Goal: Task Accomplishment & Management: Manage account settings

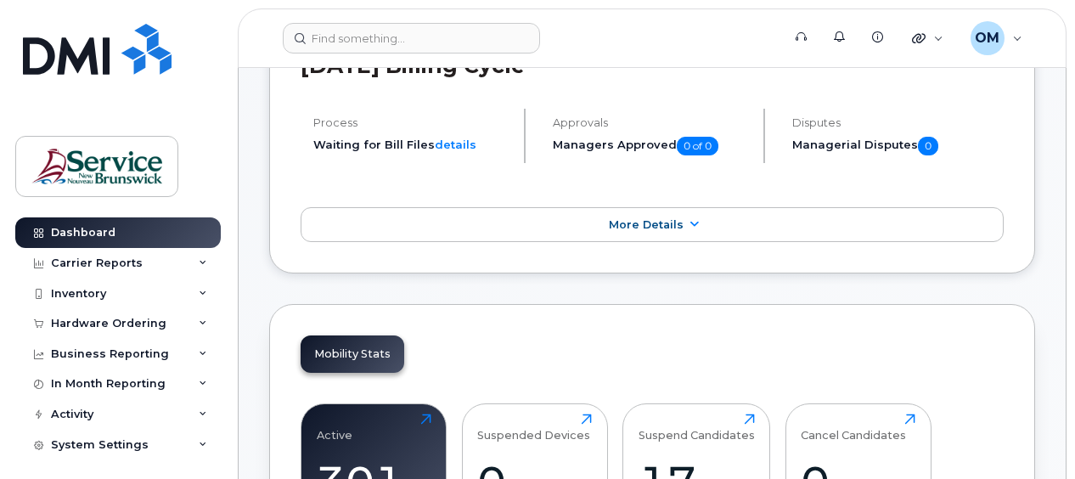
scroll to position [425, 0]
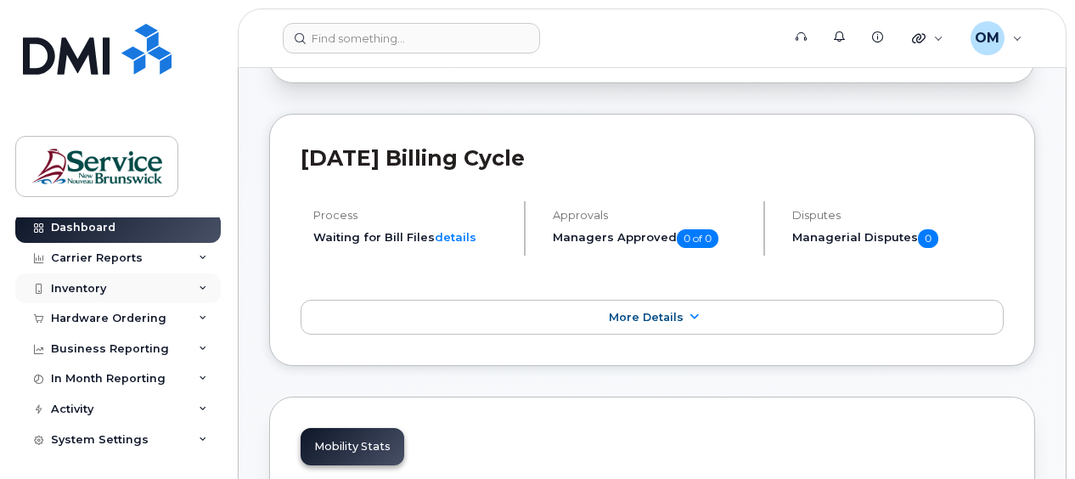
scroll to position [0, 0]
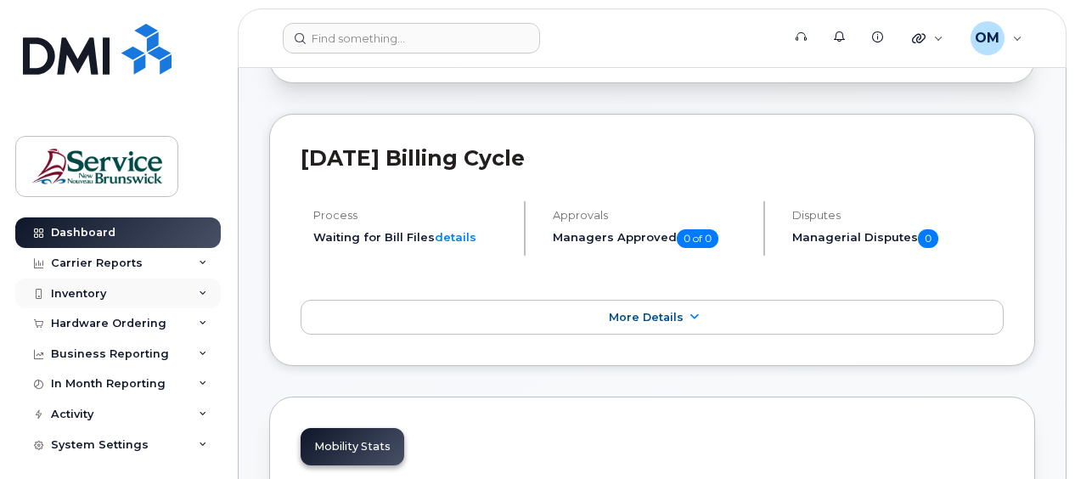
click at [200, 287] on div "Inventory" at bounding box center [118, 294] width 206 height 31
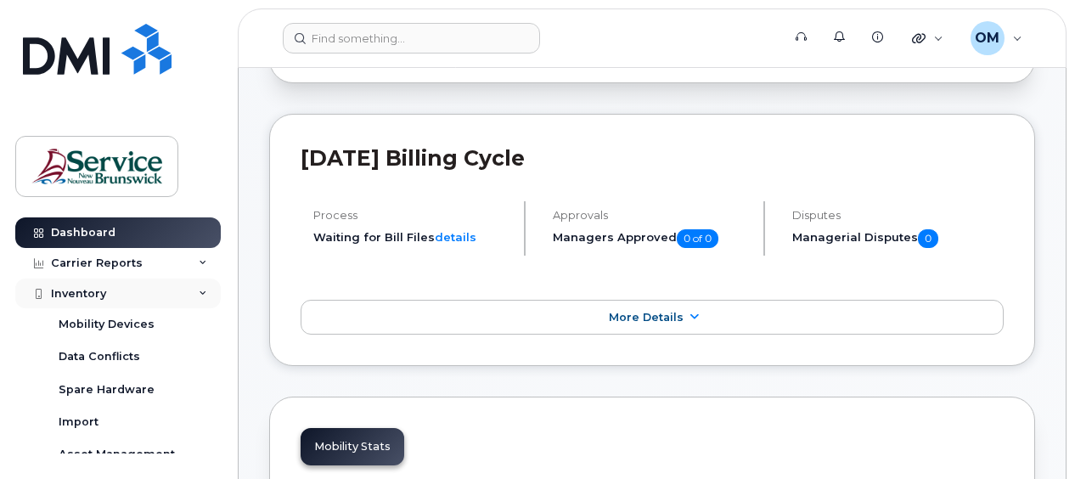
click at [200, 287] on div "Inventory" at bounding box center [118, 294] width 206 height 31
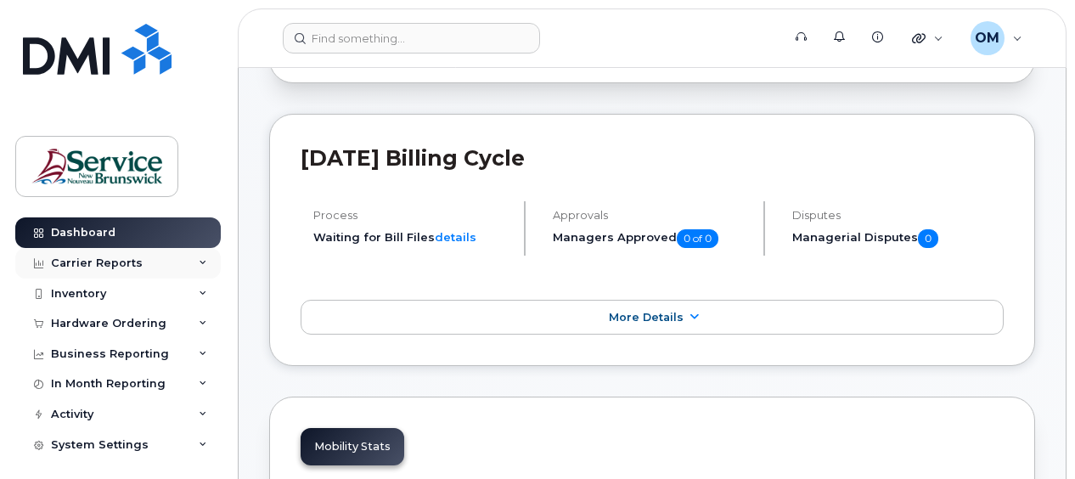
click at [193, 261] on div "Carrier Reports" at bounding box center [118, 263] width 206 height 31
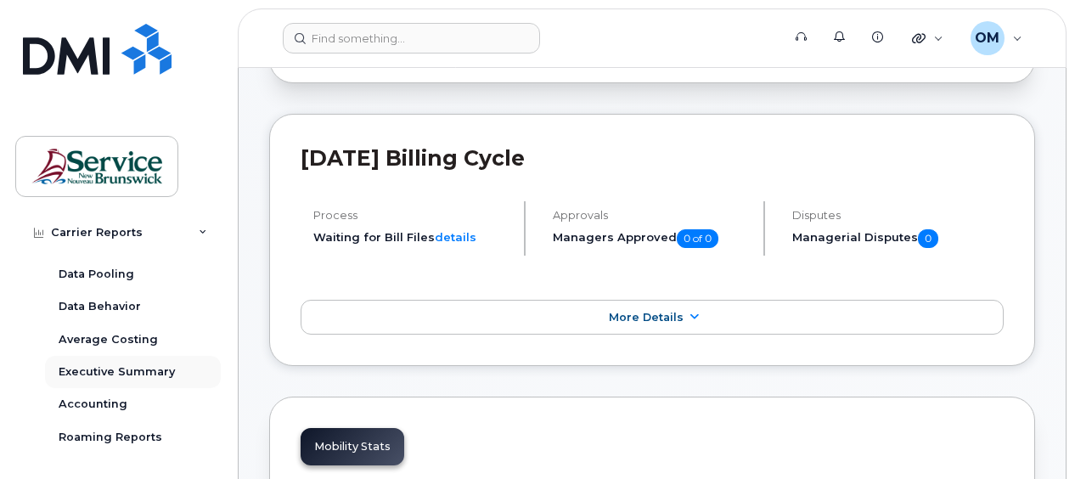
scroll to position [170, 0]
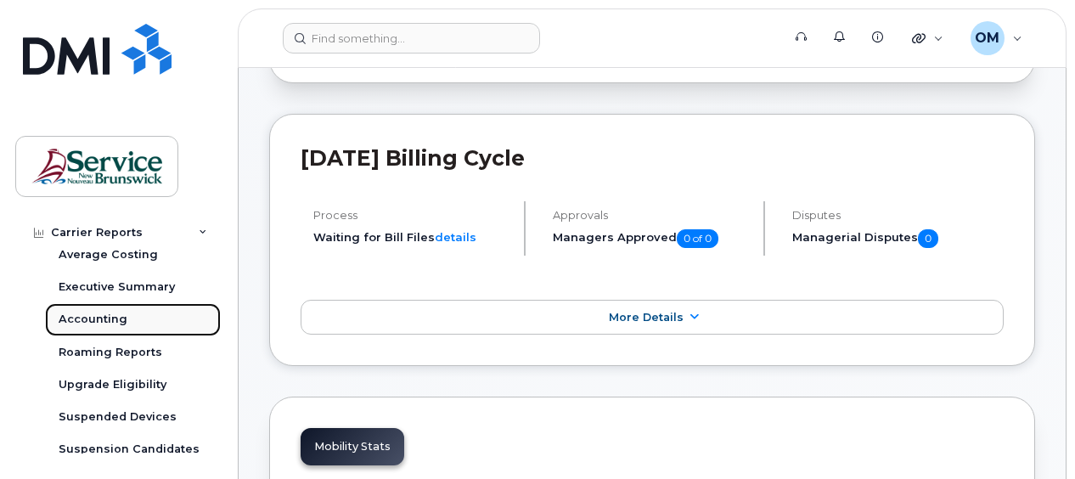
click at [105, 318] on div "Accounting" at bounding box center [93, 319] width 69 height 15
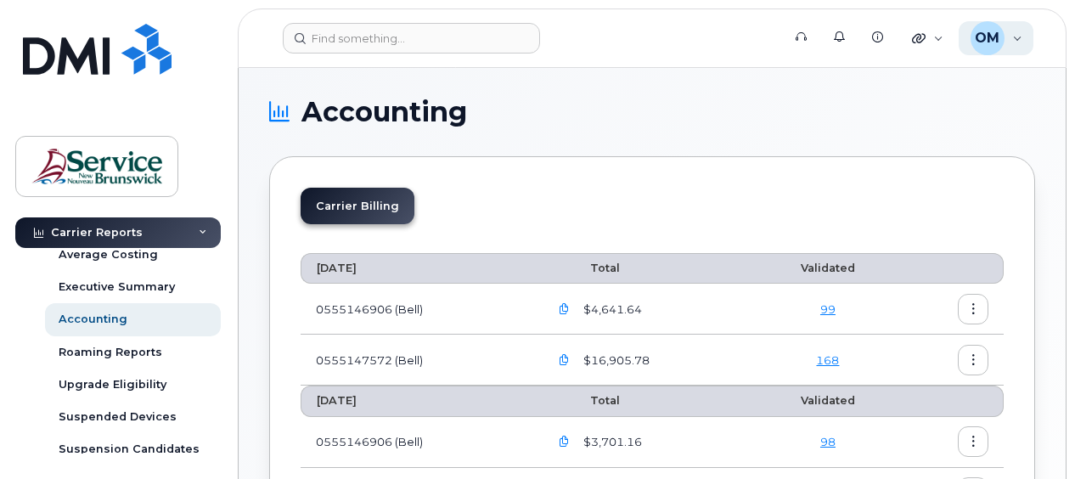
click at [781, 34] on div "OM Oliveira, Michael (DNRED/MRNDE-DAAF/MAAP) Wireless Admin" at bounding box center [997, 38] width 76 height 34
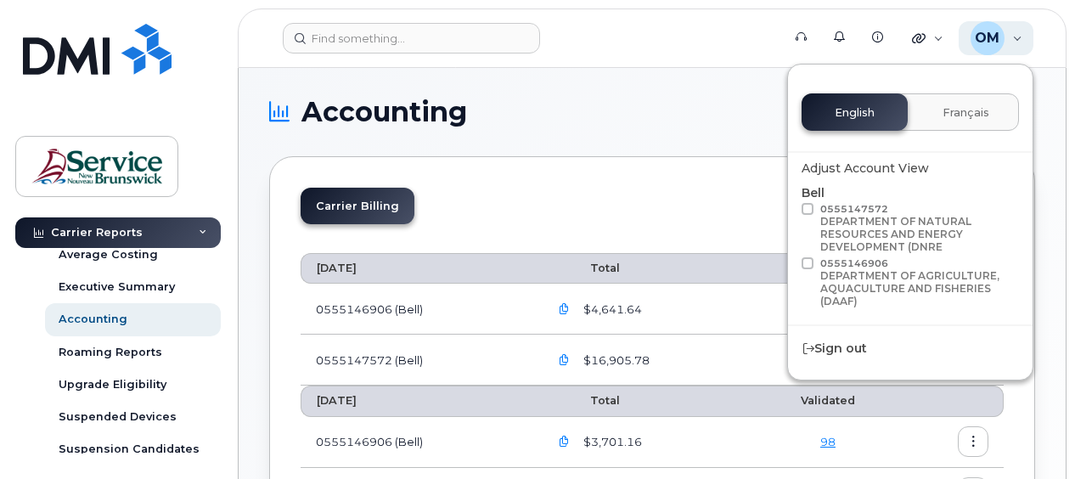
click at [781, 34] on div "OM Oliveira, Michael (DNRED/MRNDE-DAAF/MAAP) Wireless Admin" at bounding box center [997, 38] width 76 height 34
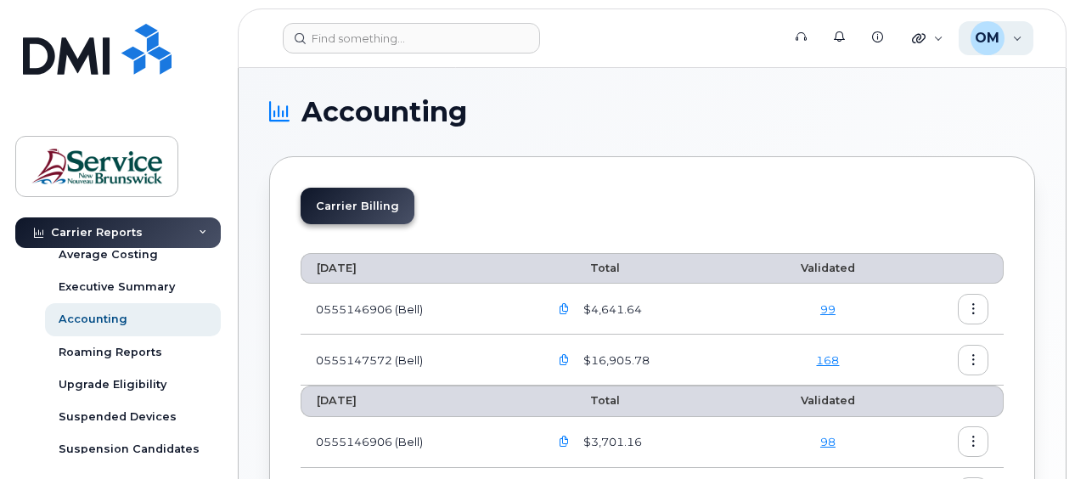
click at [781, 39] on div "OM Oliveira, Michael (DNRED/MRNDE-DAAF/MAAP) Wireless Admin" at bounding box center [997, 38] width 76 height 34
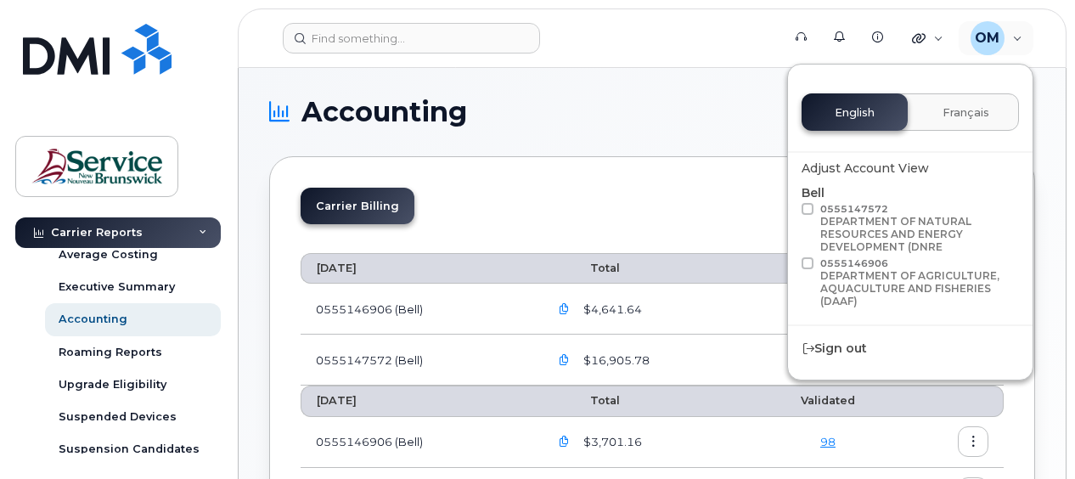
drag, startPoint x: 482, startPoint y: 307, endPoint x: 506, endPoint y: 308, distance: 24.7
click at [483, 307] on td "0555146906 (Bell)" at bounding box center [418, 309] width 234 height 51
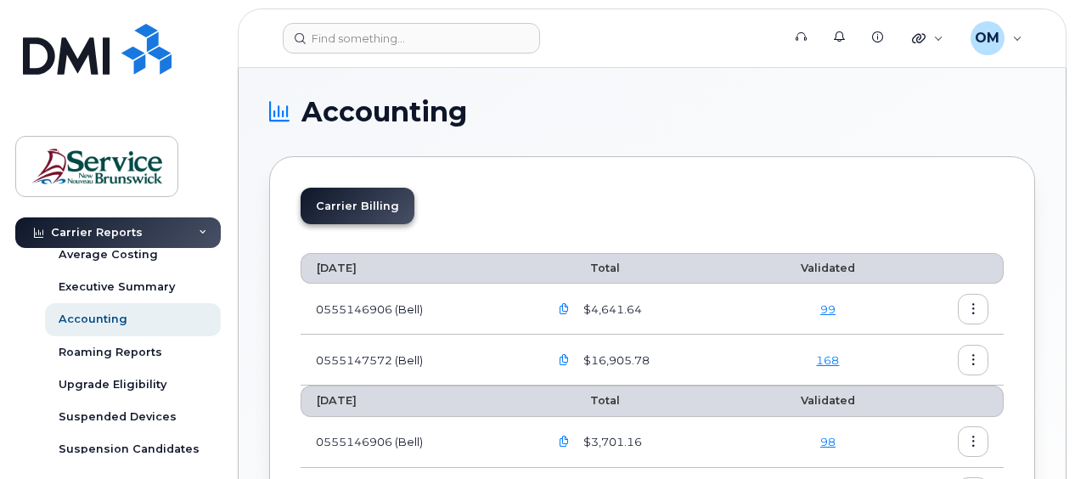
click at [566, 307] on icon "button" at bounding box center [564, 309] width 11 height 11
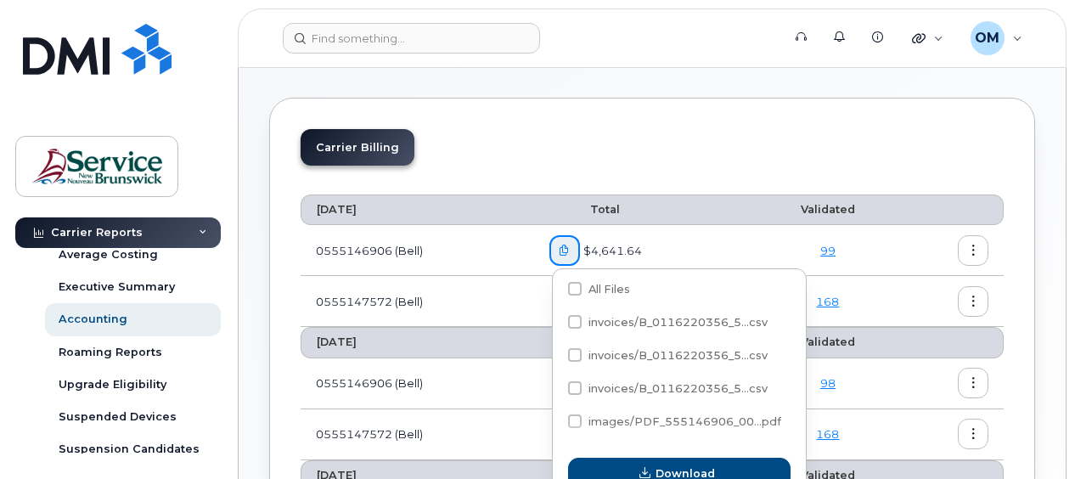
scroll to position [85, 0]
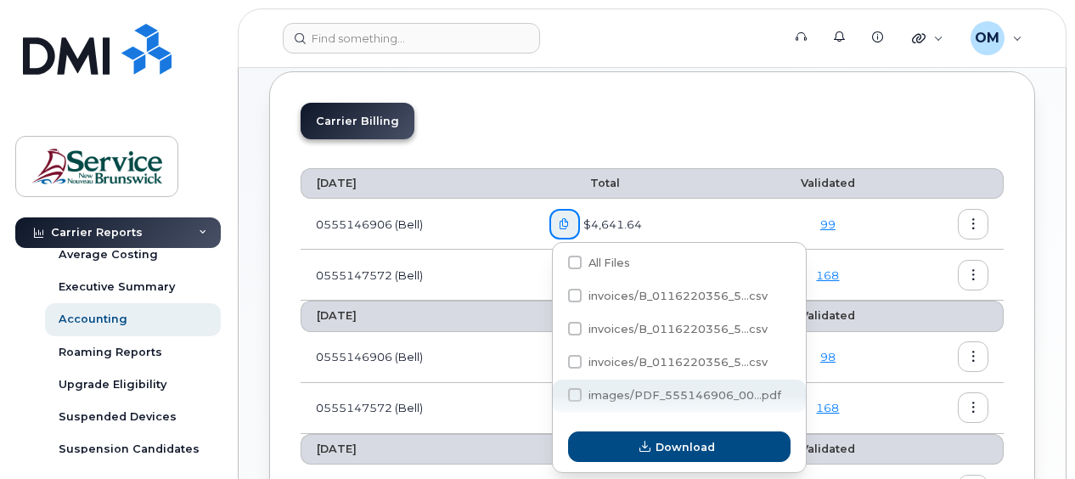
click at [578, 395] on span at bounding box center [575, 395] width 14 height 14
click at [556, 395] on input "images/PDF_555146906_00...pdf" at bounding box center [552, 396] width 8 height 8
checkbox input "true"
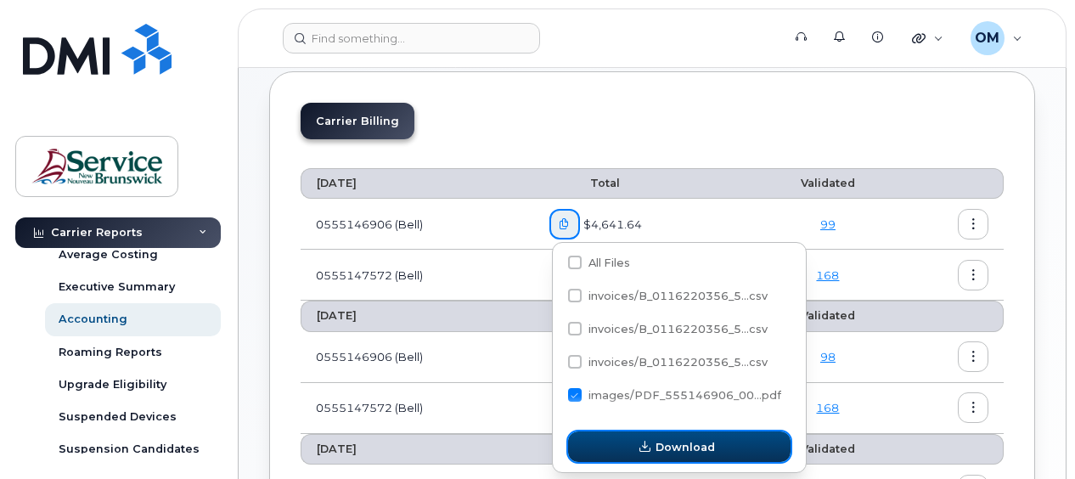
click at [687, 450] on span "Download" at bounding box center [685, 447] width 59 height 16
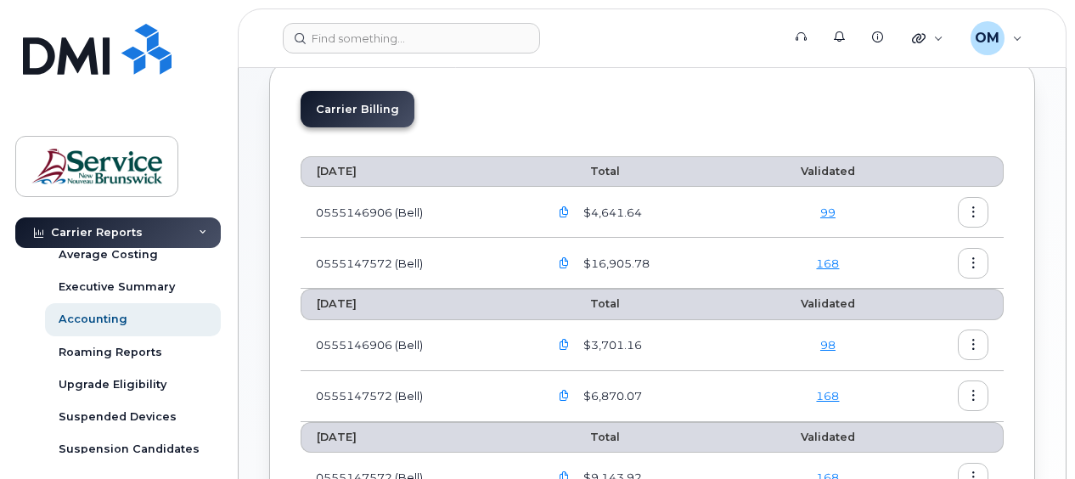
scroll to position [170, 0]
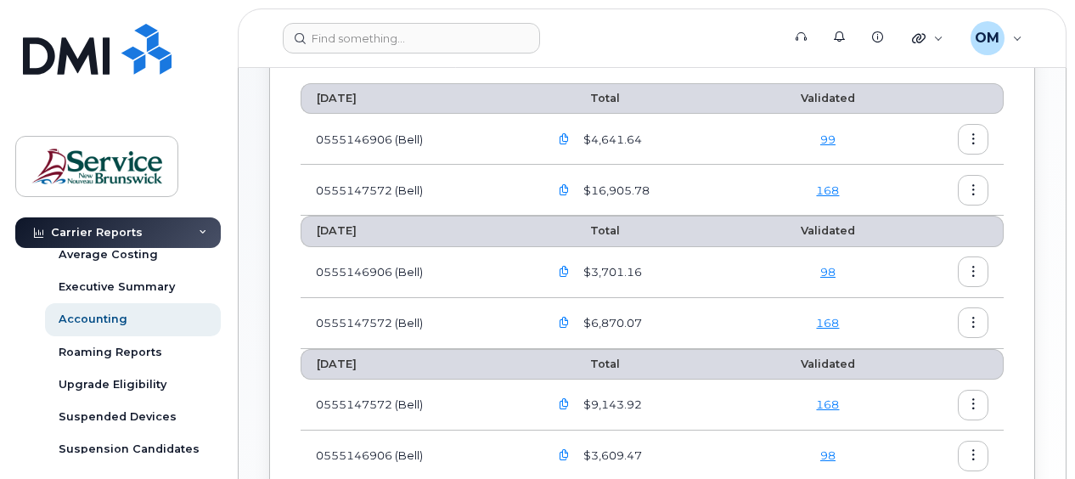
click at [566, 276] on button "button" at bounding box center [565, 271] width 31 height 31
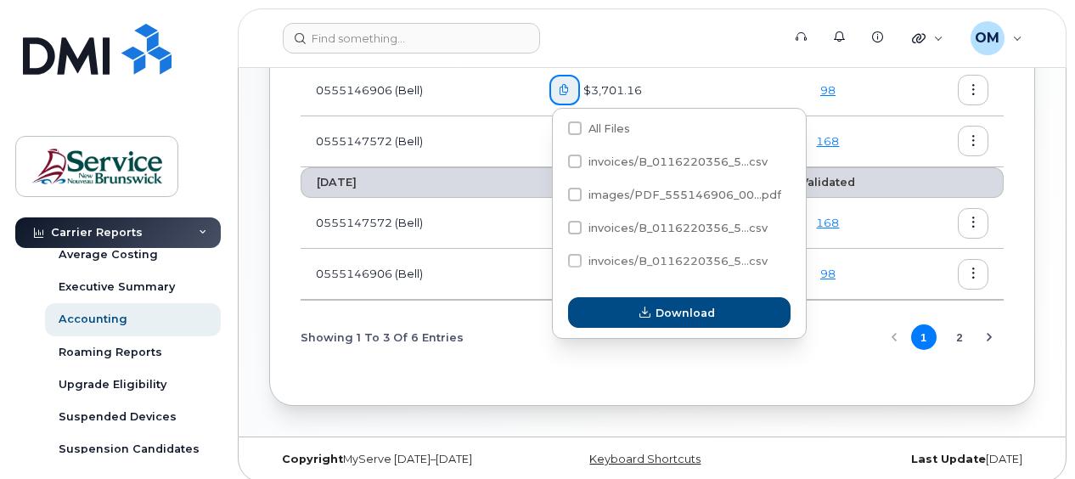
scroll to position [359, 0]
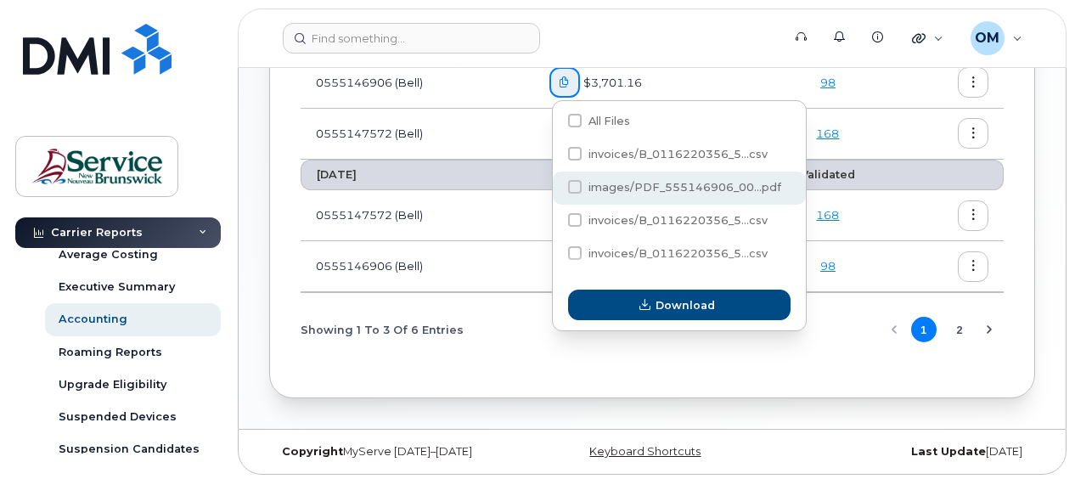
click at [674, 185] on span "images/PDF_555146906_00...pdf" at bounding box center [685, 187] width 193 height 13
click at [556, 185] on input "images/PDF_555146906_00...pdf" at bounding box center [552, 187] width 8 height 8
checkbox input "true"
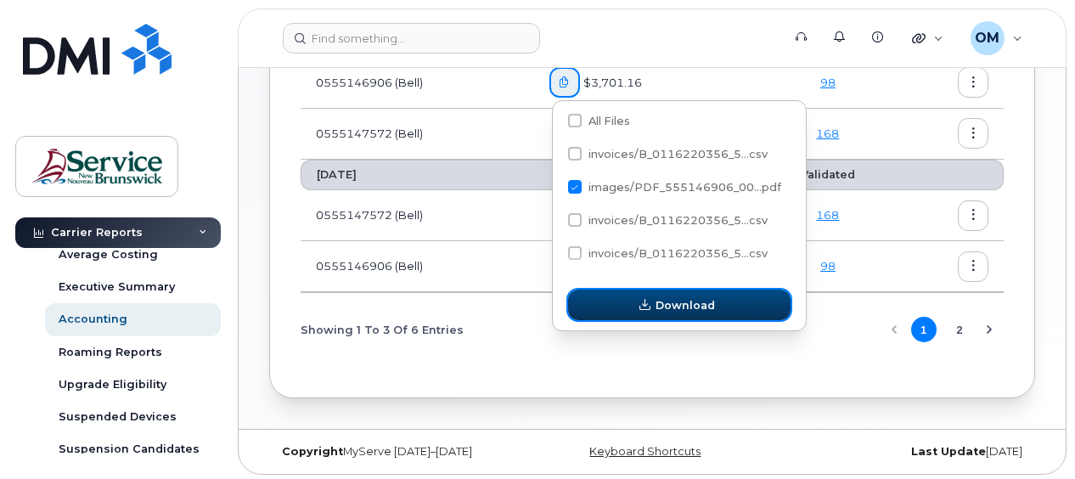
click at [685, 309] on span "Download" at bounding box center [685, 305] width 59 height 16
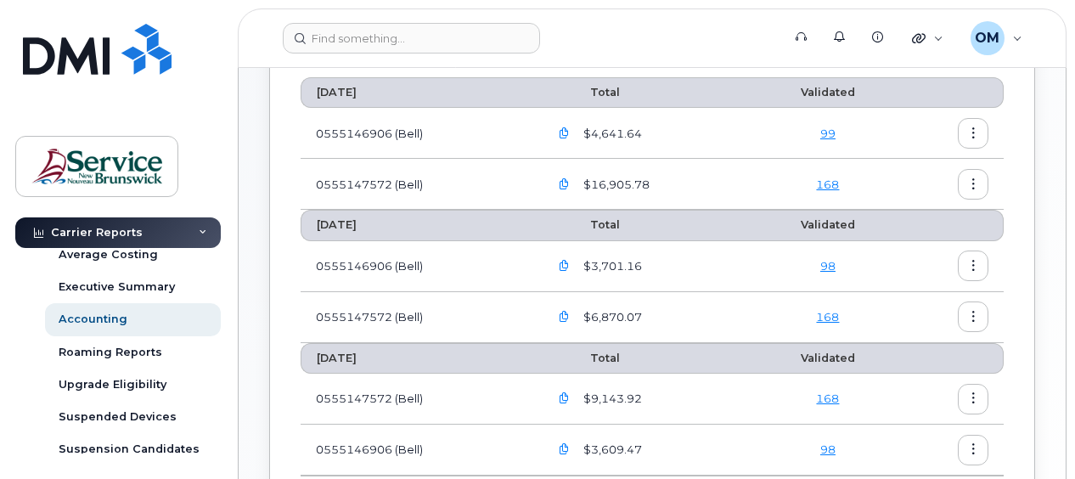
scroll to position [255, 0]
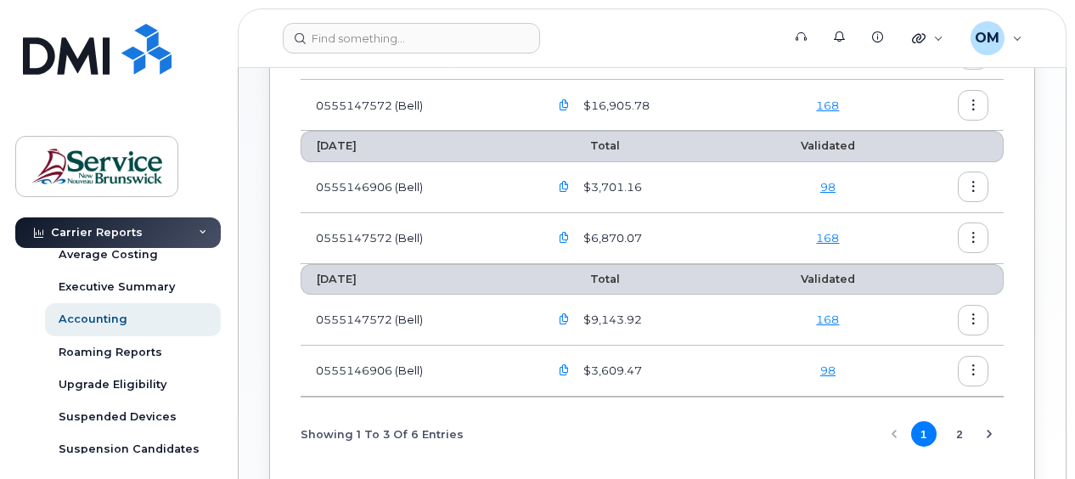
click at [569, 183] on icon "button" at bounding box center [564, 187] width 11 height 11
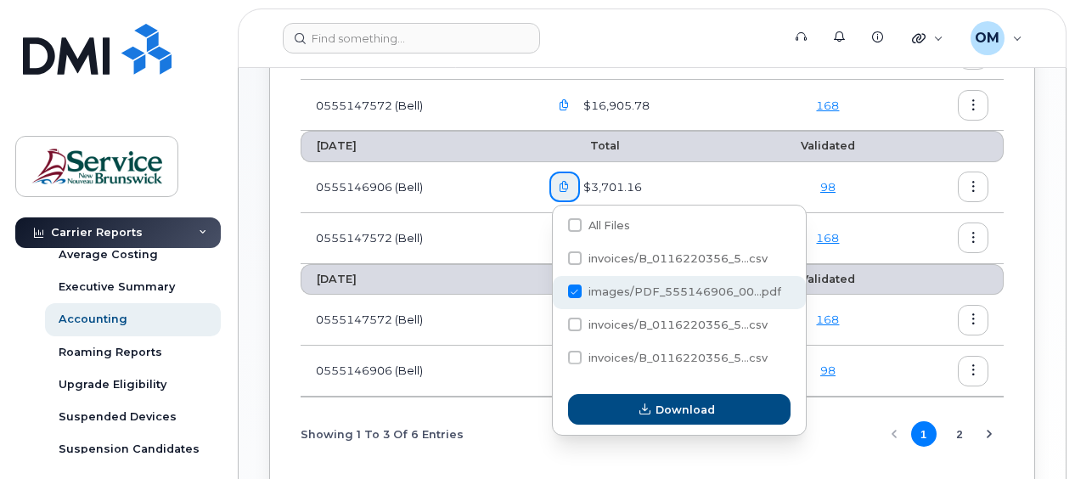
click at [579, 291] on span at bounding box center [575, 292] width 14 height 14
click at [556, 291] on input "images/PDF_555146906_00...pdf" at bounding box center [552, 292] width 8 height 8
checkbox input "false"
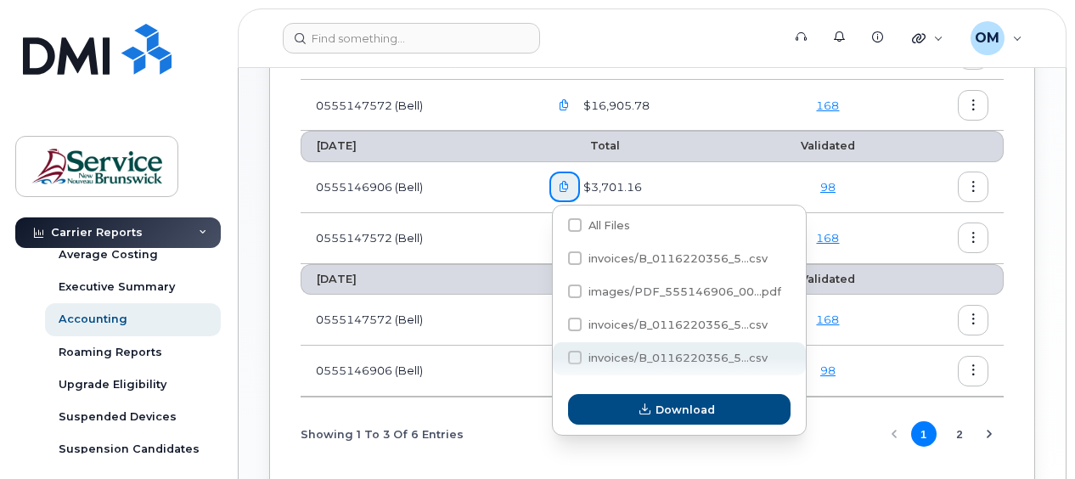
click at [579, 358] on span at bounding box center [575, 358] width 14 height 14
click at [556, 358] on input "invoices/B_0116220356_5...csv" at bounding box center [552, 358] width 8 height 8
checkbox input "true"
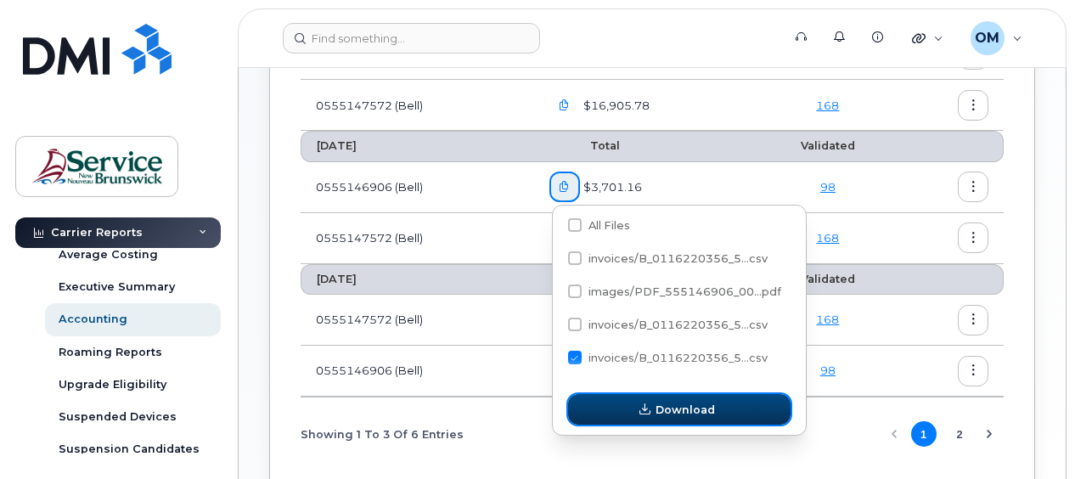
click at [668, 409] on span "Download" at bounding box center [685, 410] width 59 height 16
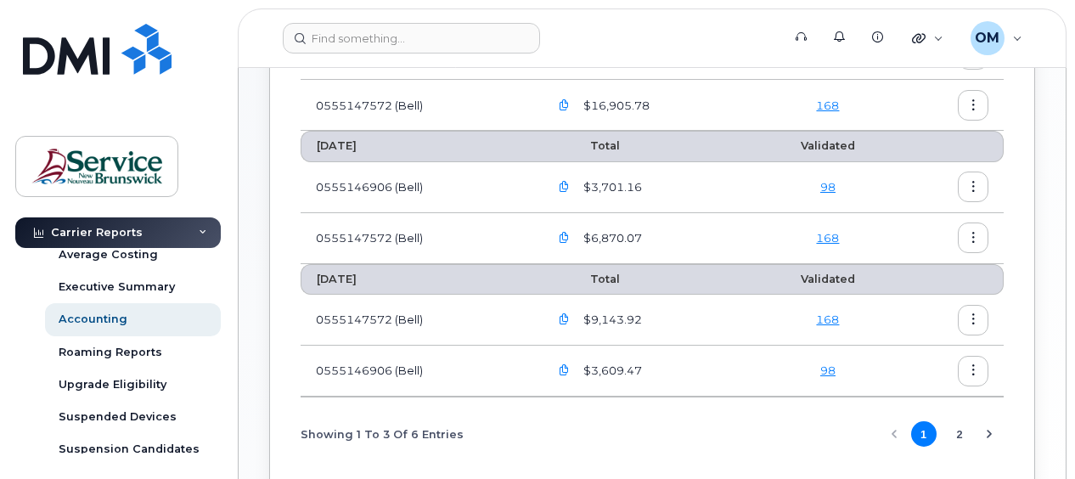
click at [567, 190] on button "button" at bounding box center [565, 187] width 31 height 31
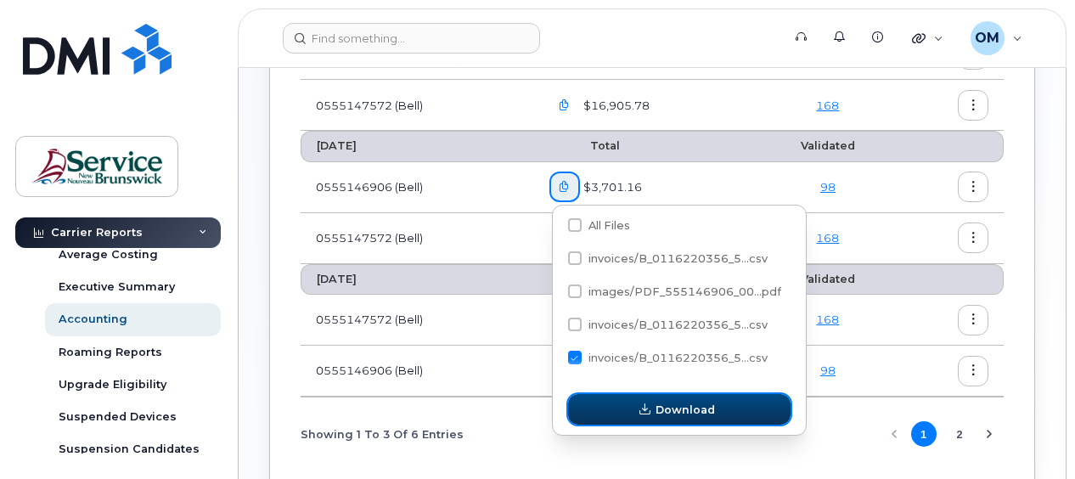
click at [653, 410] on span "button" at bounding box center [645, 410] width 16 height 16
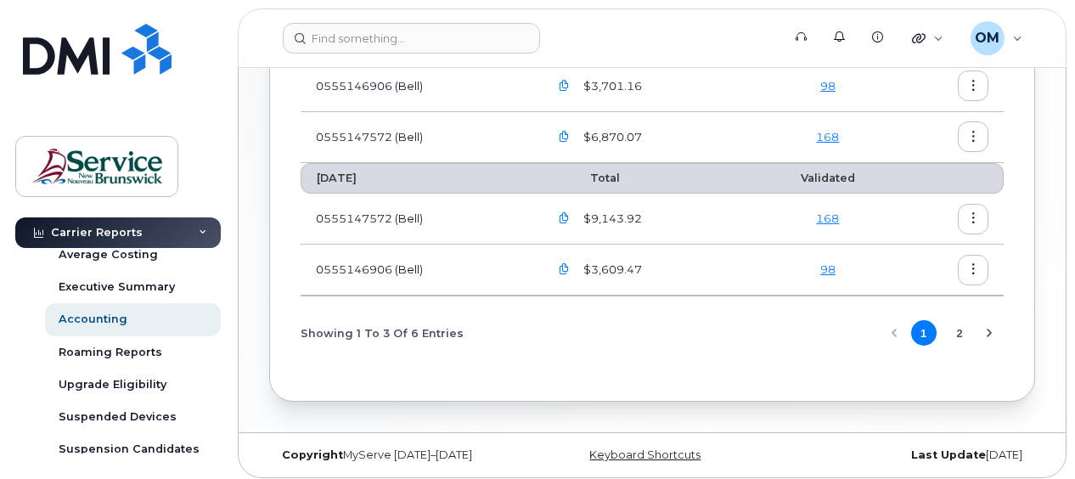
scroll to position [359, 0]
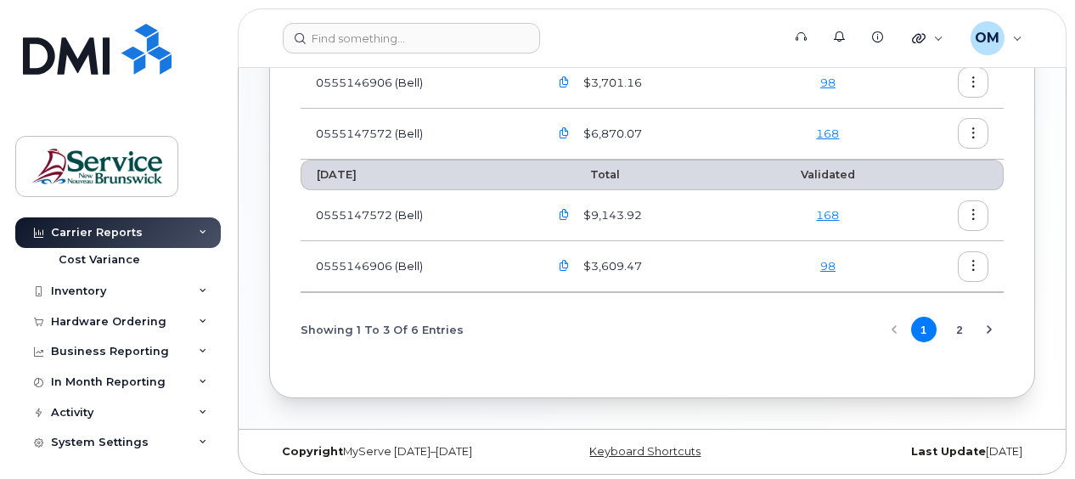
click at [190, 234] on div "Carrier Reports" at bounding box center [118, 232] width 206 height 31
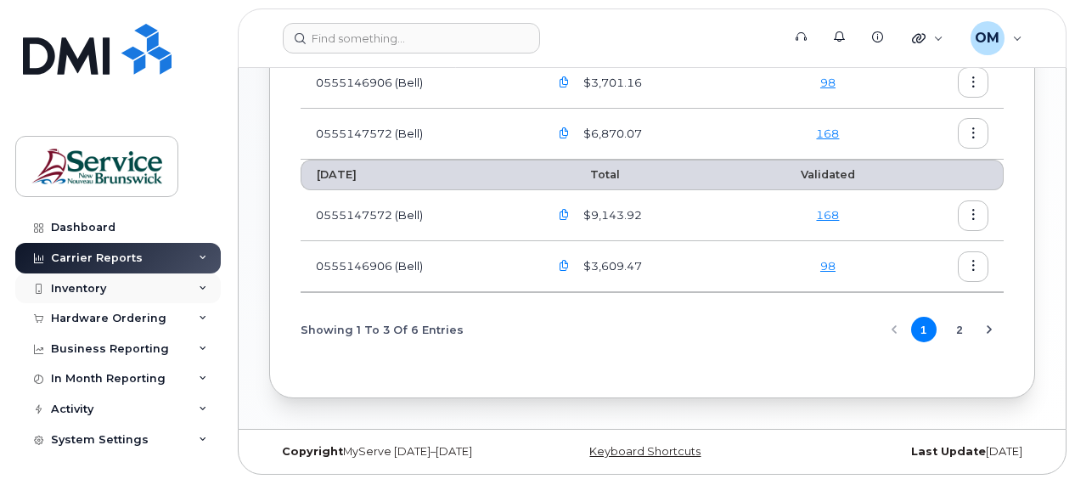
click at [74, 284] on div "Inventory" at bounding box center [78, 289] width 55 height 14
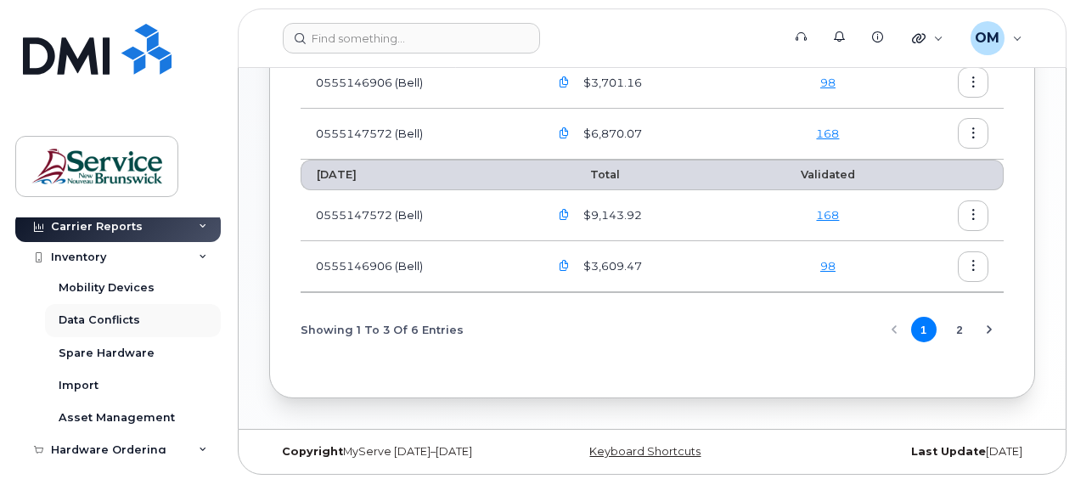
scroll to position [0, 0]
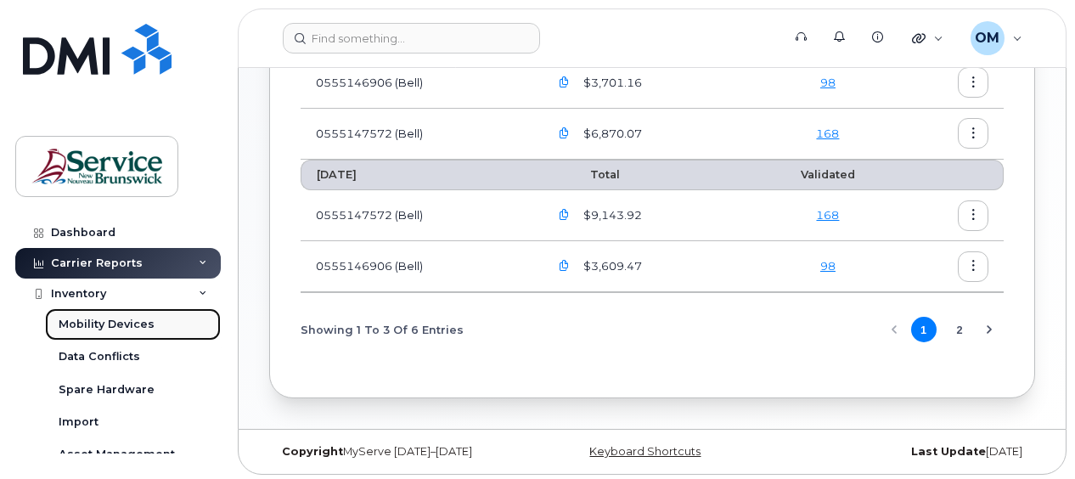
click at [115, 324] on div "Mobility Devices" at bounding box center [107, 324] width 96 height 15
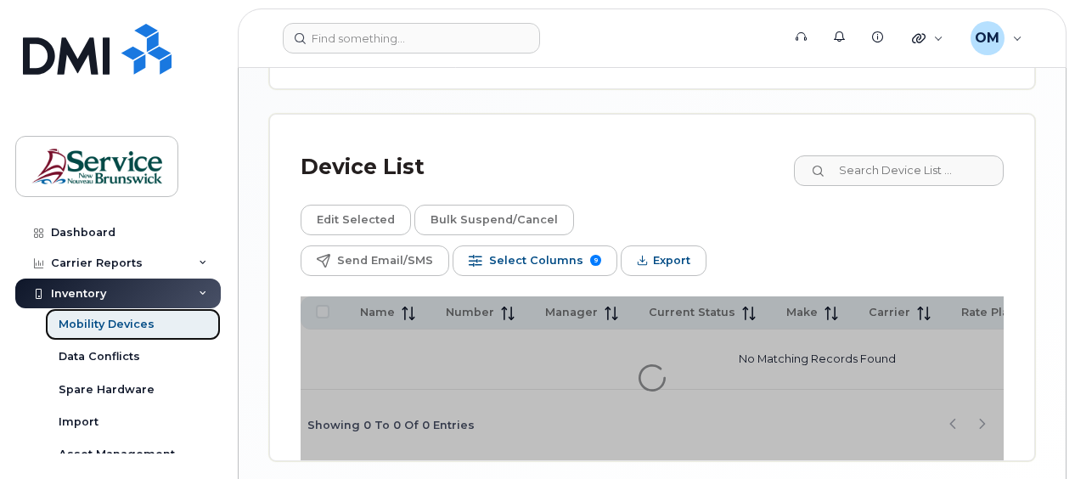
scroll to position [904, 0]
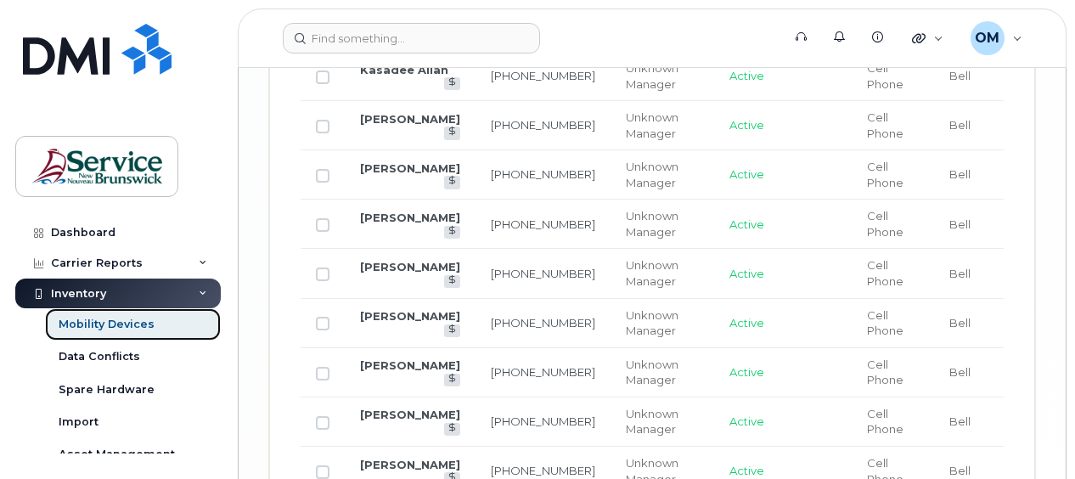
scroll to position [3241, 0]
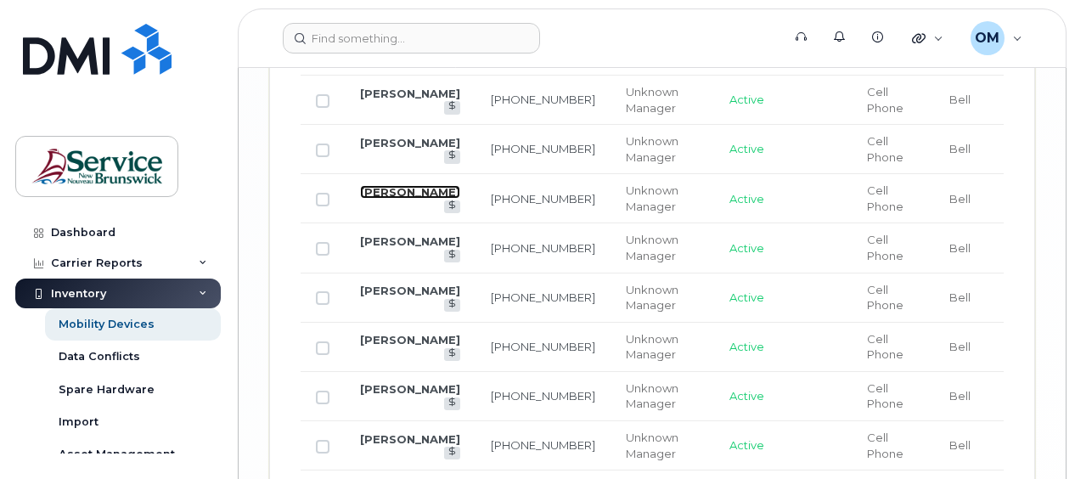
click at [384, 199] on link "Jason Watson" at bounding box center [410, 192] width 100 height 14
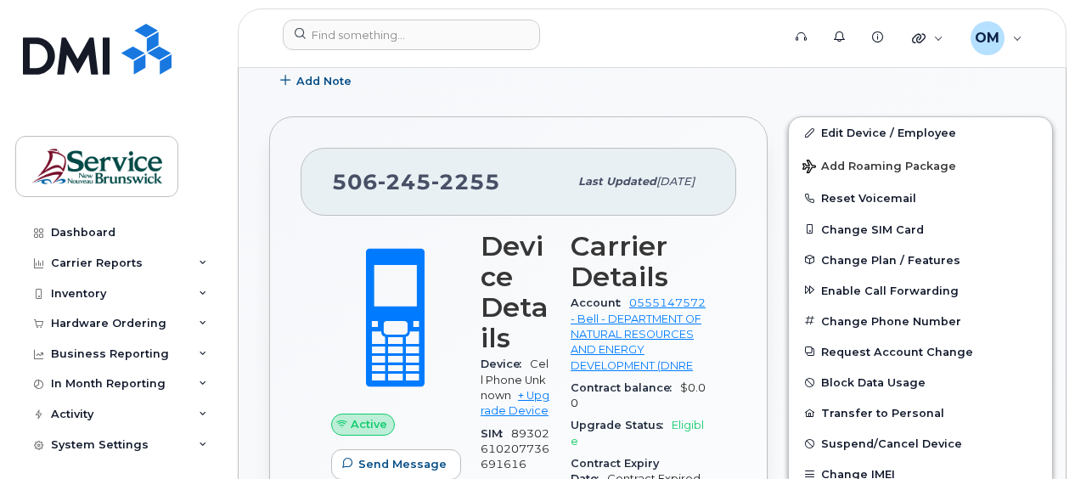
scroll to position [358, 0]
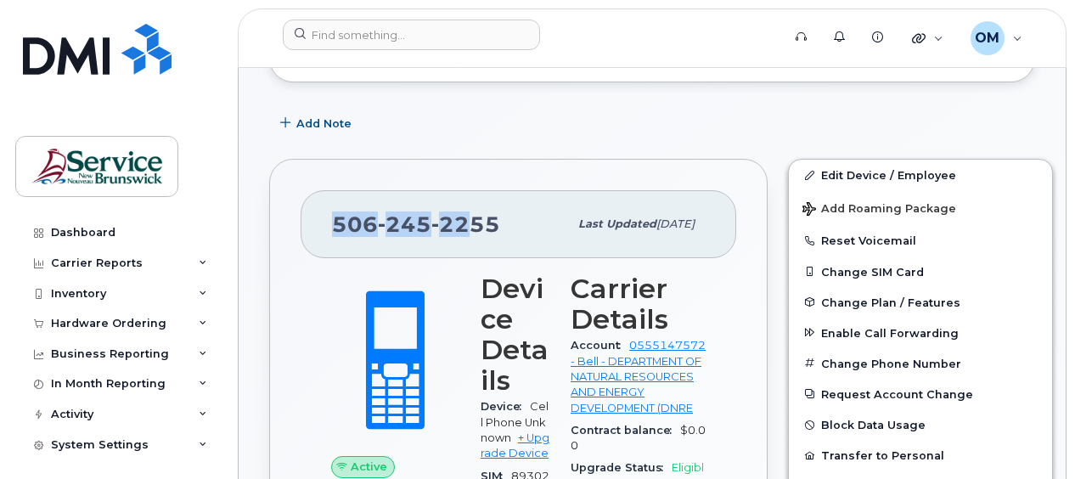
drag, startPoint x: 333, startPoint y: 225, endPoint x: 463, endPoint y: 230, distance: 130.0
click at [463, 230] on div "506 245 2255 Last updated Sep 24, 2025" at bounding box center [519, 224] width 436 height 68
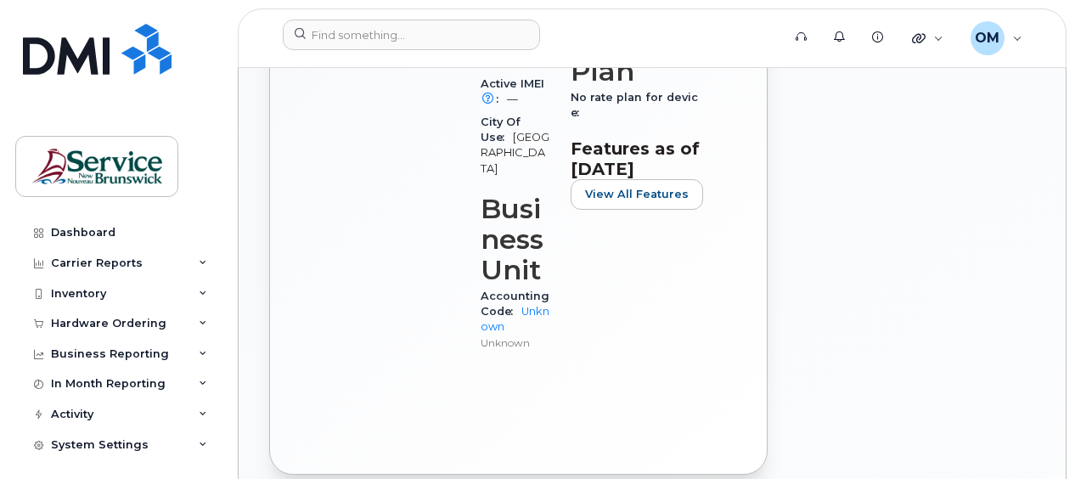
scroll to position [953, 0]
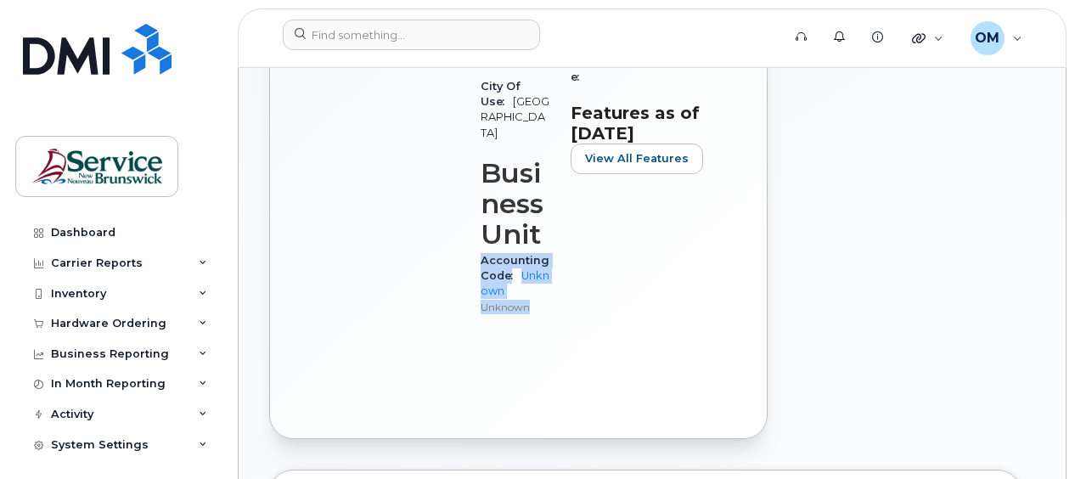
drag, startPoint x: 482, startPoint y: 262, endPoint x: 540, endPoint y: 304, distance: 72.4
click at [540, 304] on div "Accounting Code Unknown Unknown" at bounding box center [516, 284] width 70 height 68
drag, startPoint x: 540, startPoint y: 304, endPoint x: 630, endPoint y: 302, distance: 90.0
click at [630, 302] on div "Carrier Details Account 0555147572 - Bell - DEPARTMENT OF NATURAL RESOURCES AND…" at bounding box center [638, 5] width 155 height 672
click at [535, 274] on link "Unknown" at bounding box center [515, 283] width 69 height 28
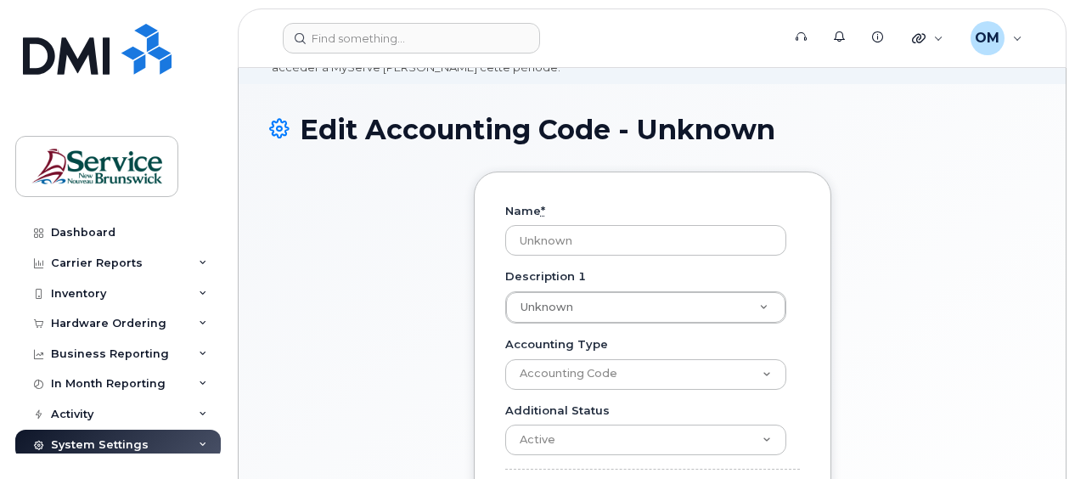
scroll to position [277, 0]
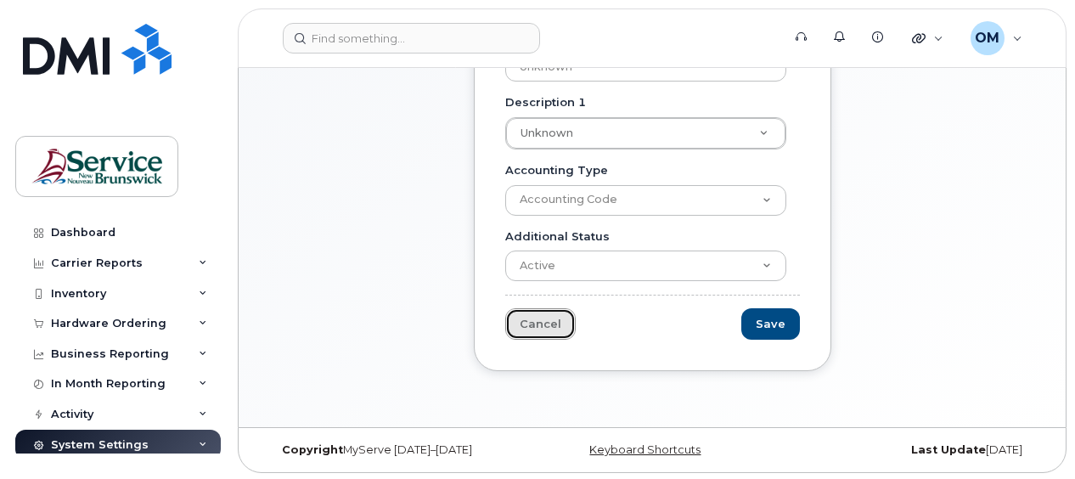
click at [550, 329] on link "Cancel" at bounding box center [540, 323] width 70 height 31
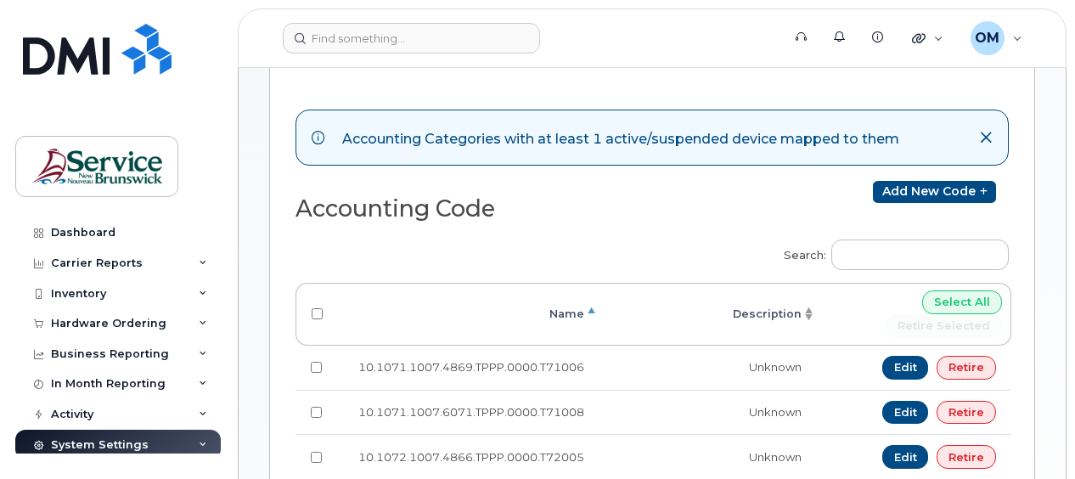
scroll to position [756, 0]
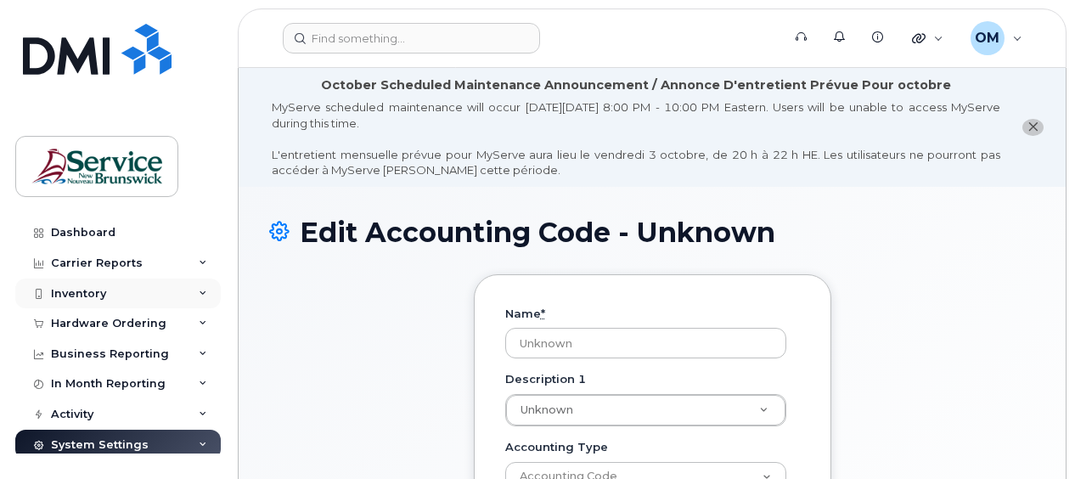
click at [177, 294] on div "Inventory" at bounding box center [118, 294] width 206 height 31
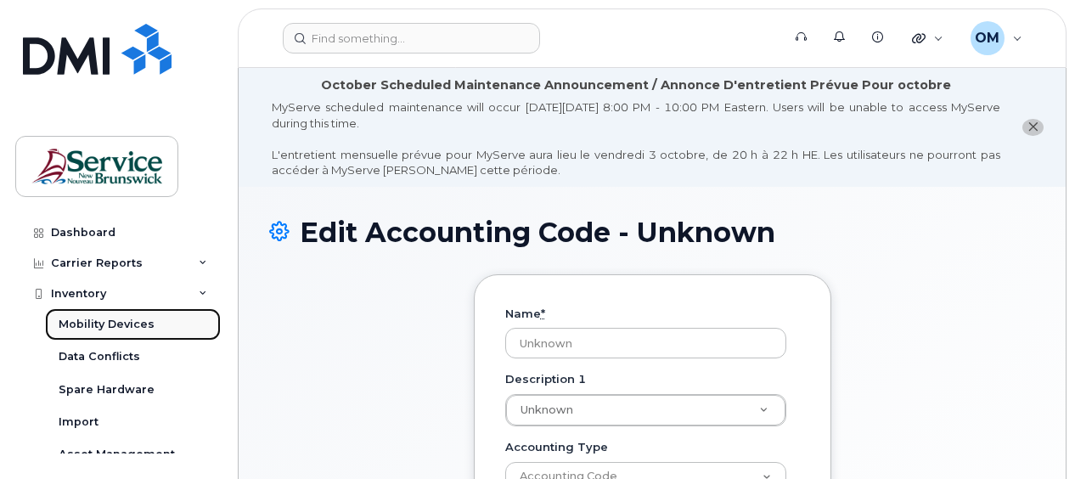
click at [128, 314] on link "Mobility Devices" at bounding box center [133, 324] width 176 height 32
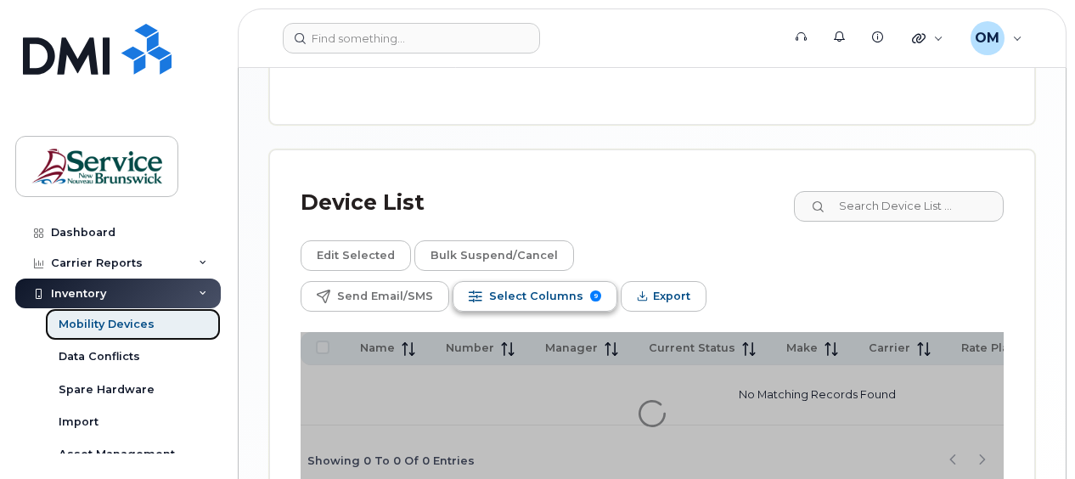
scroll to position [904, 0]
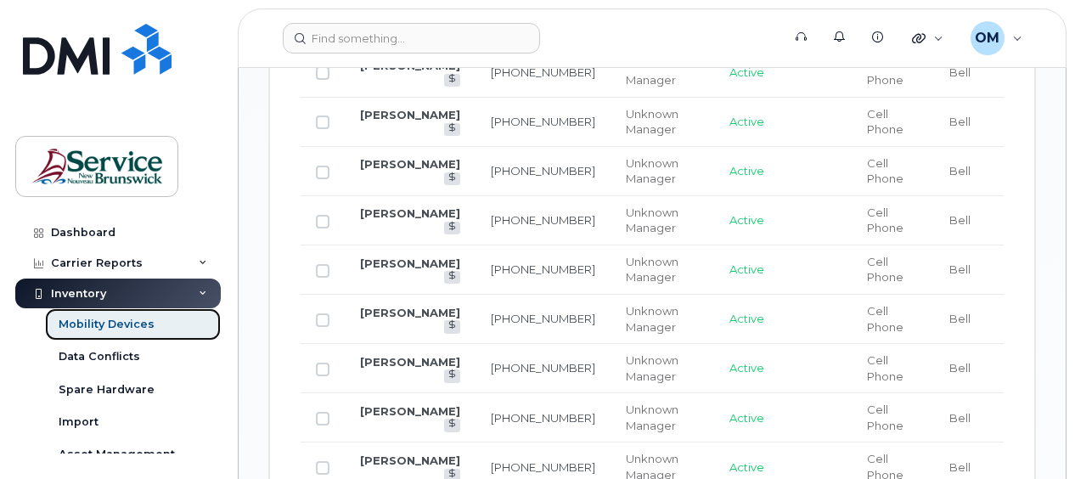
scroll to position [1882, 0]
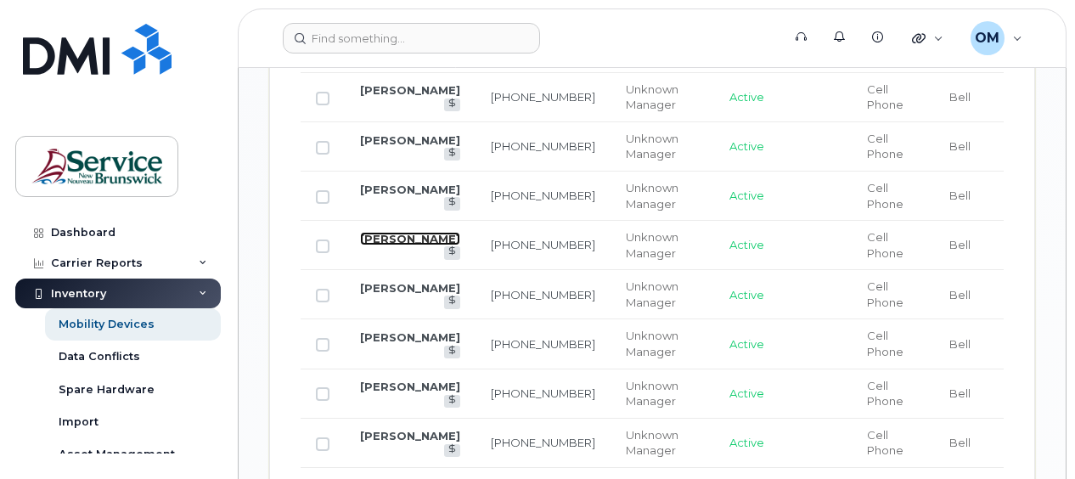
click at [392, 232] on link "Beth Brooks" at bounding box center [410, 239] width 100 height 14
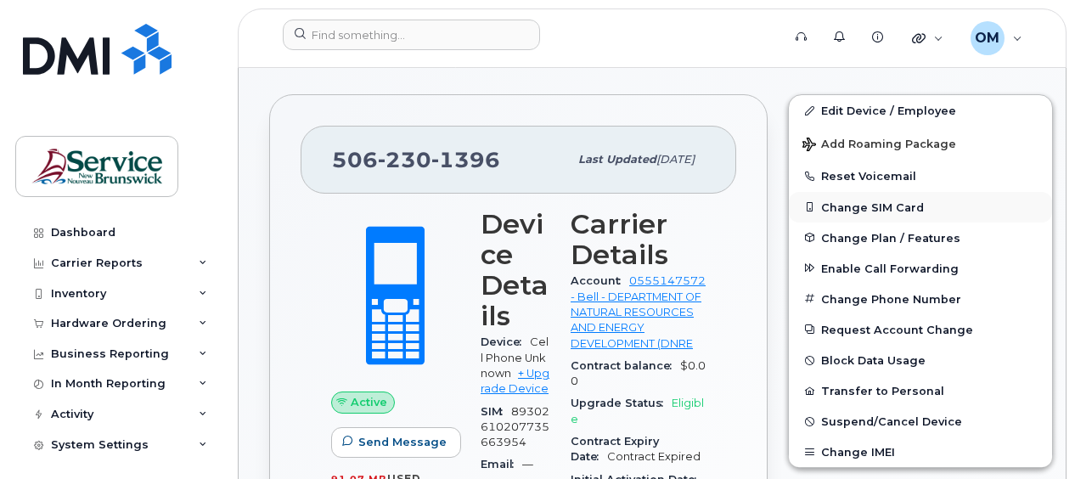
scroll to position [425, 0]
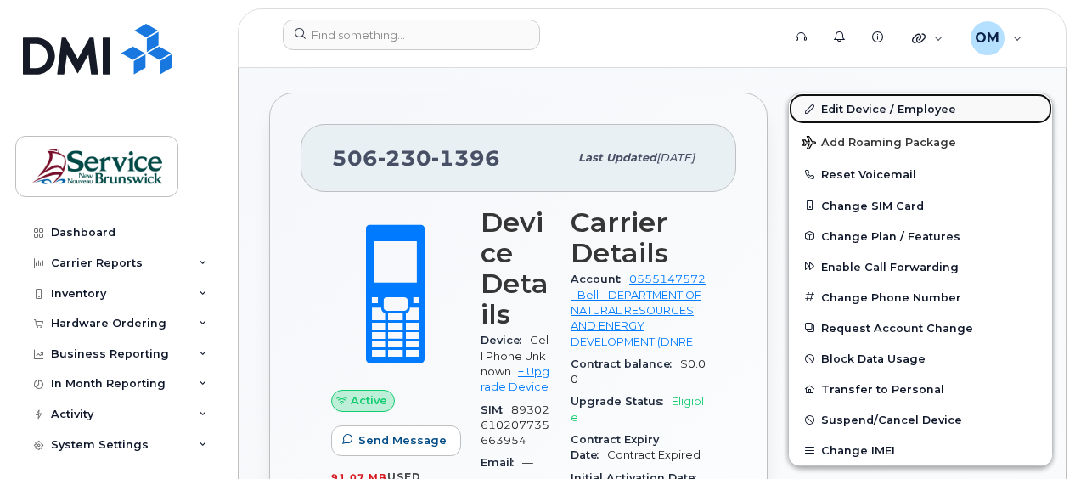
click at [861, 105] on link "Edit Device / Employee" at bounding box center [920, 108] width 263 height 31
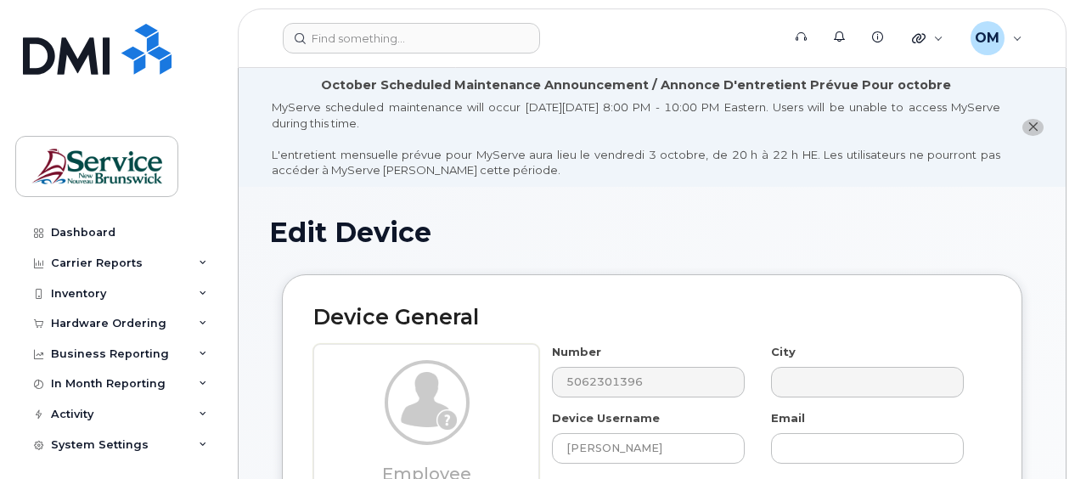
select select "34532059"
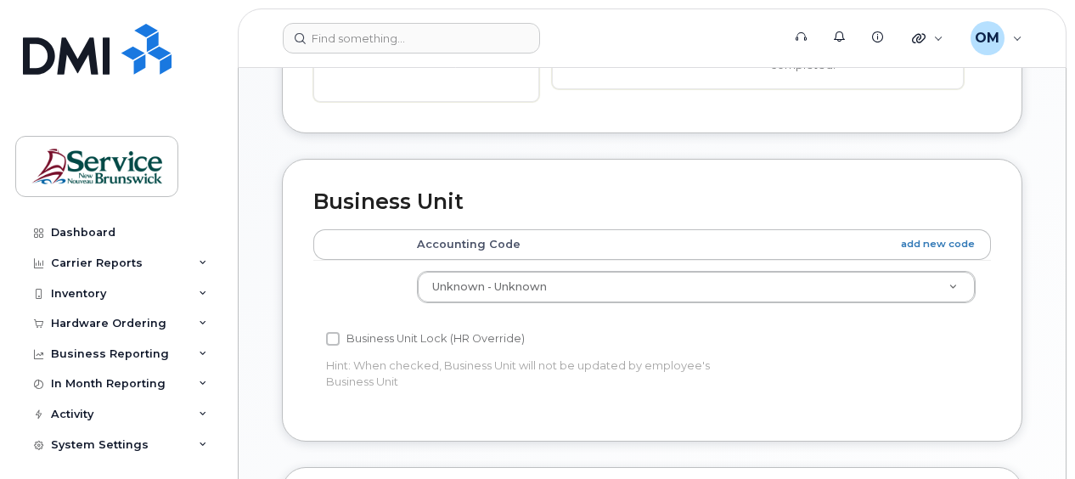
scroll to position [713, 0]
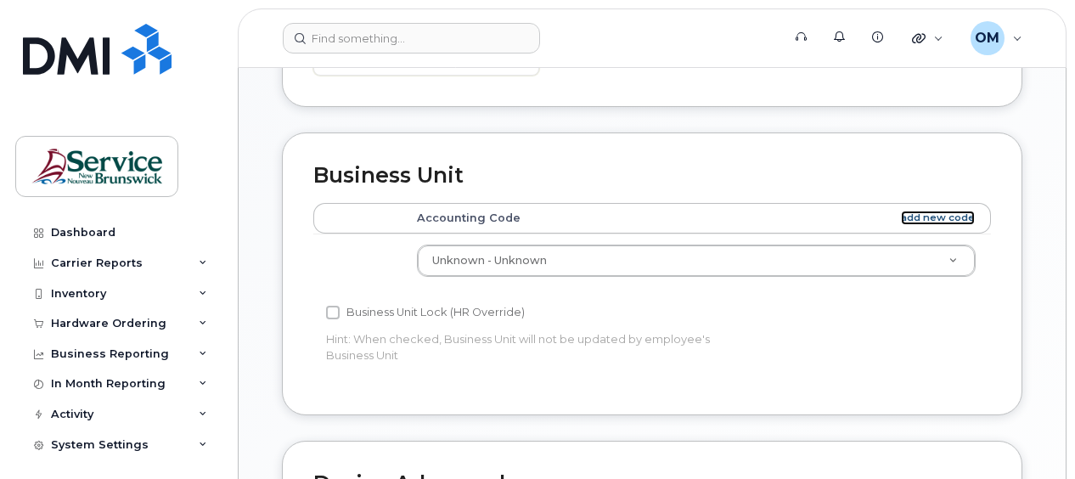
click at [937, 218] on link "add new code" at bounding box center [938, 218] width 74 height 14
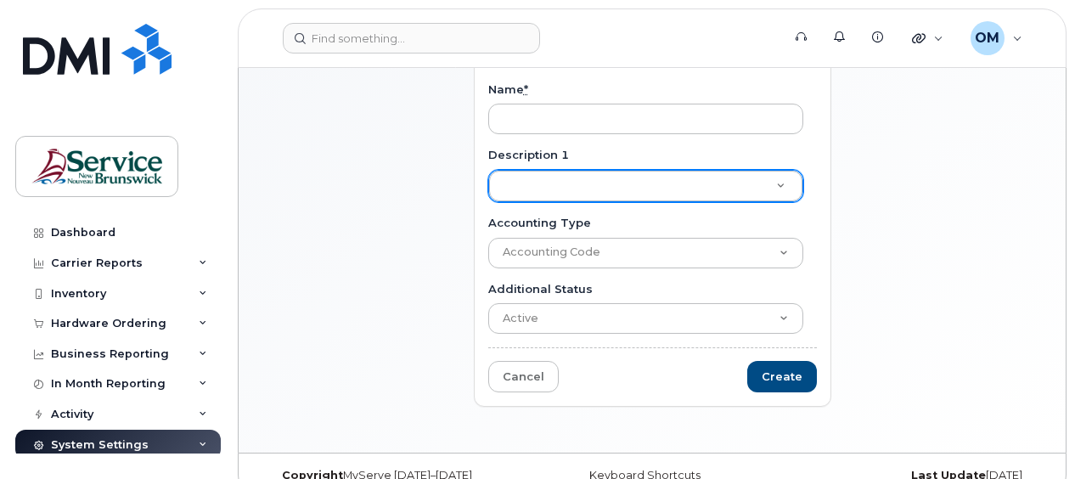
scroll to position [265, 0]
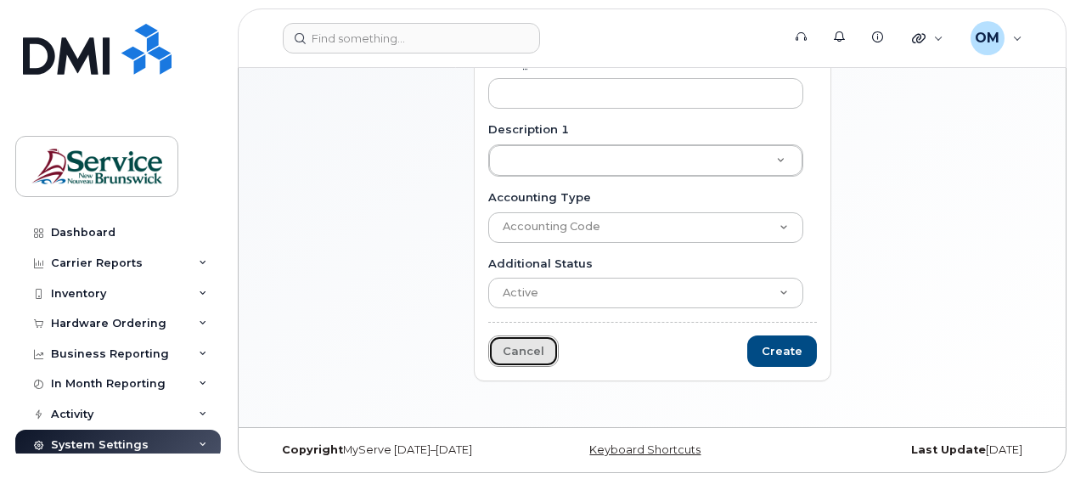
drag, startPoint x: 512, startPoint y: 358, endPoint x: 533, endPoint y: 347, distance: 23.2
click at [512, 358] on link "Cancel" at bounding box center [523, 350] width 70 height 31
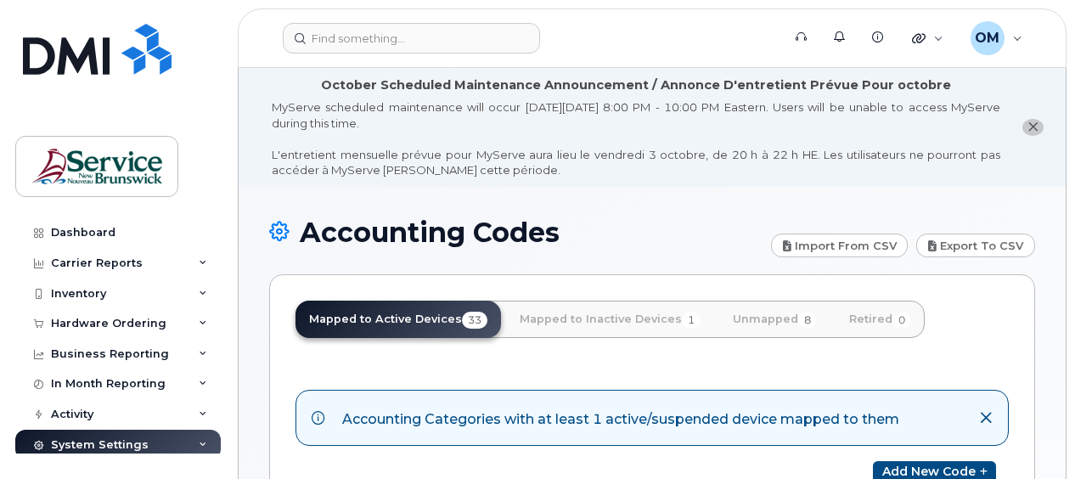
click at [227, 53] on div "Dashboard Carrier Reports Monthly Billing Data Daily Data Pooling Data Behavior…" at bounding box center [115, 239] width 230 height 479
click at [268, 34] on header "Support Alerts Knowledge Base Quicklinks Suspend / Cancel Device Change SIM Car…" at bounding box center [652, 37] width 829 height 59
